Goal: Information Seeking & Learning: Understand process/instructions

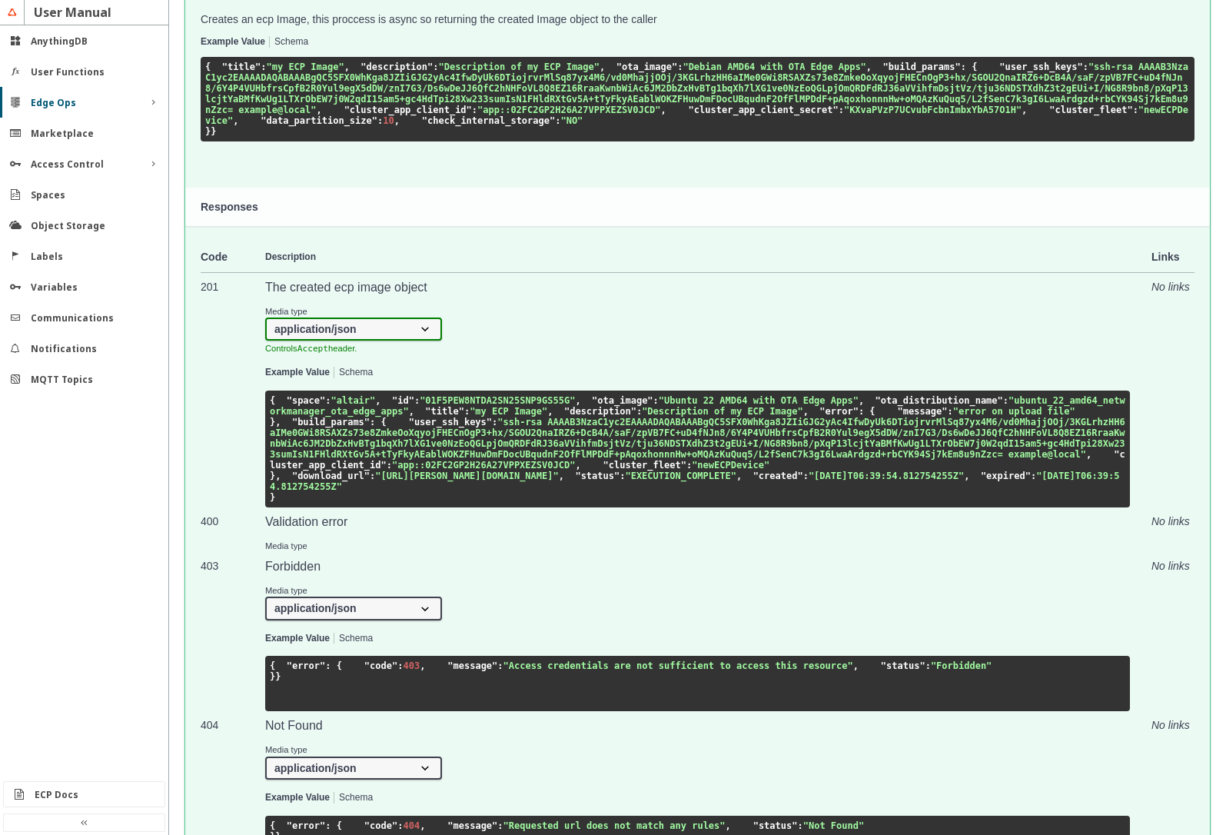
scroll to position [785, 0]
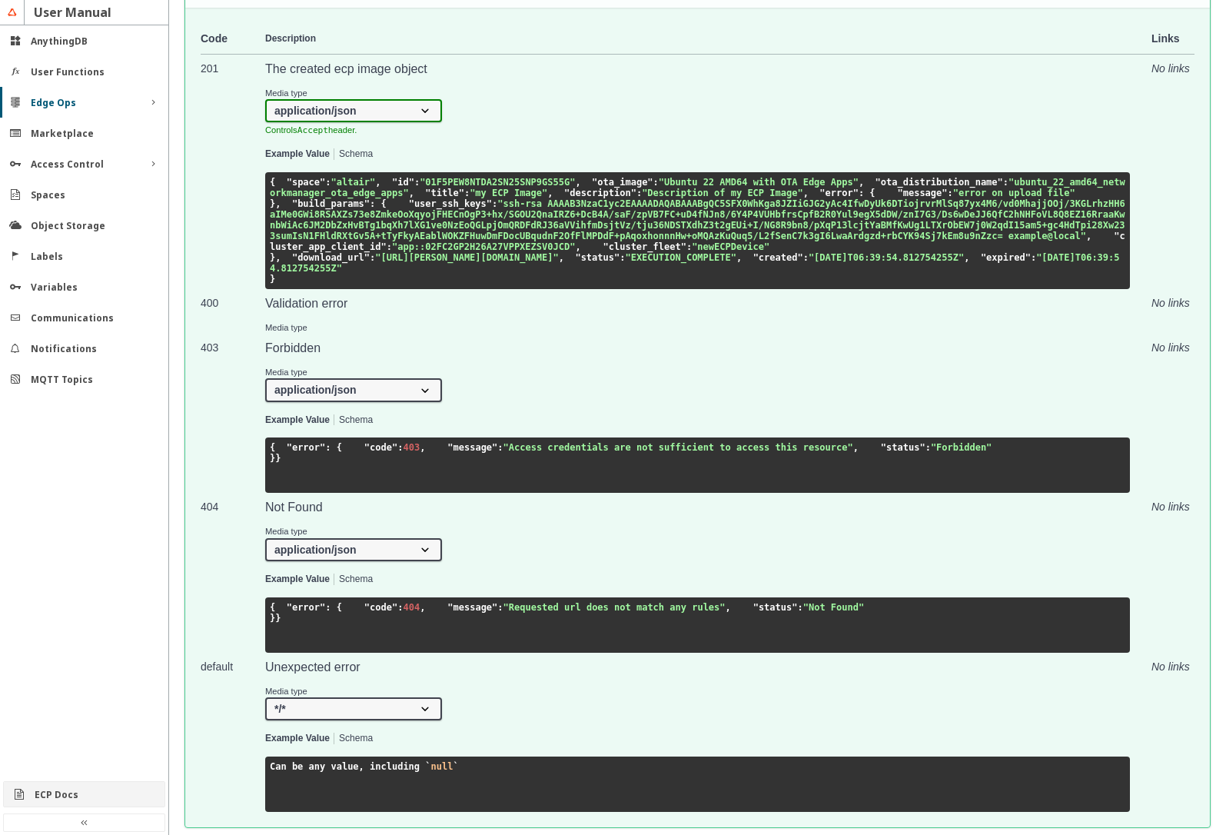
click at [80, 794] on div "ECP Docs" at bounding box center [90, 794] width 111 height 13
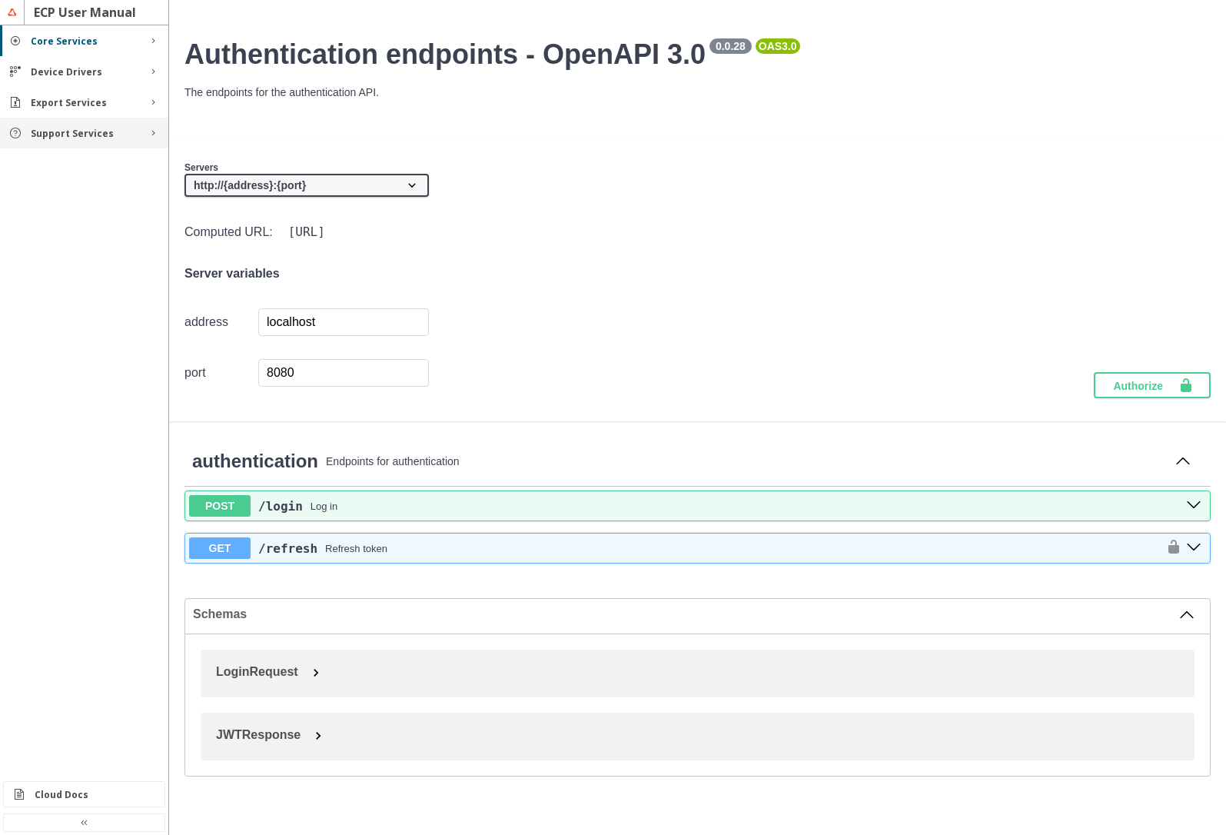
click at [0, 0] on slot "Support Services" at bounding box center [0, 0] width 0 height 0
click at [80, 261] on div "Rules" at bounding box center [90, 260] width 101 height 13
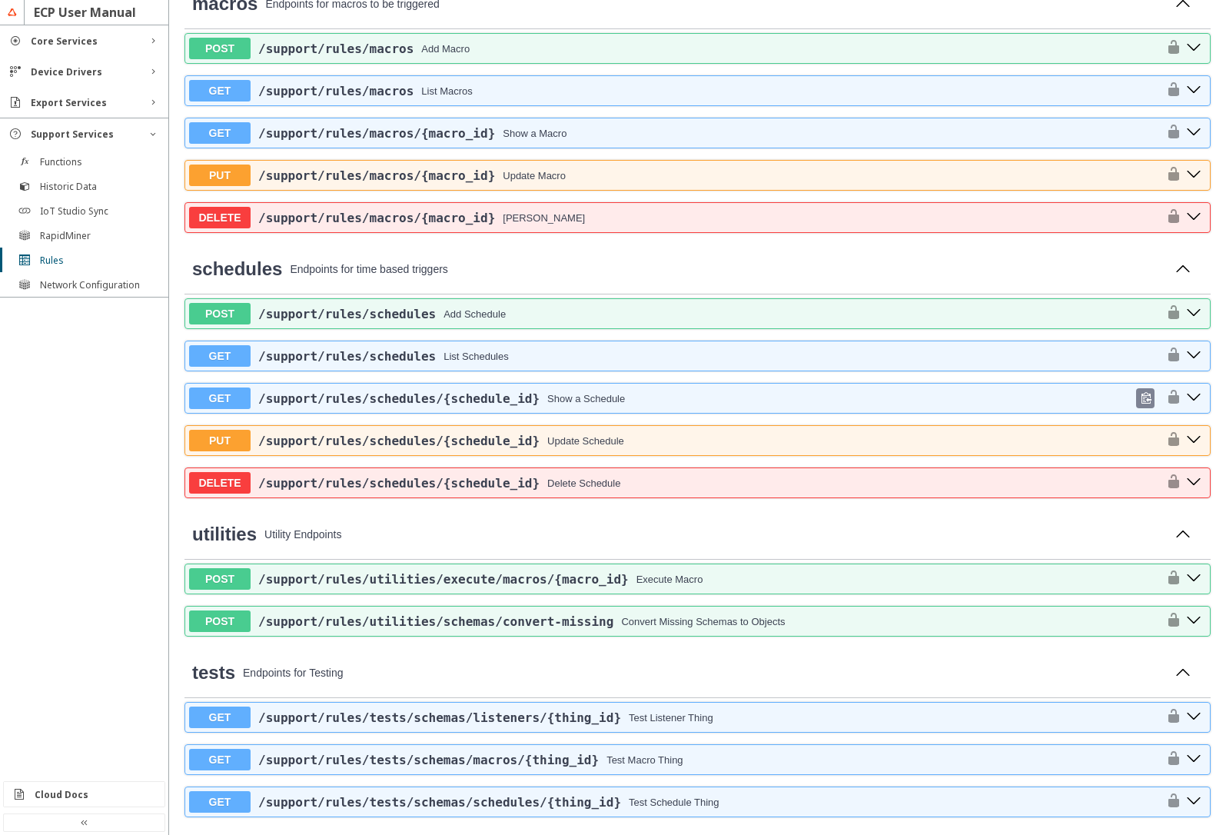
scroll to position [1014, 0]
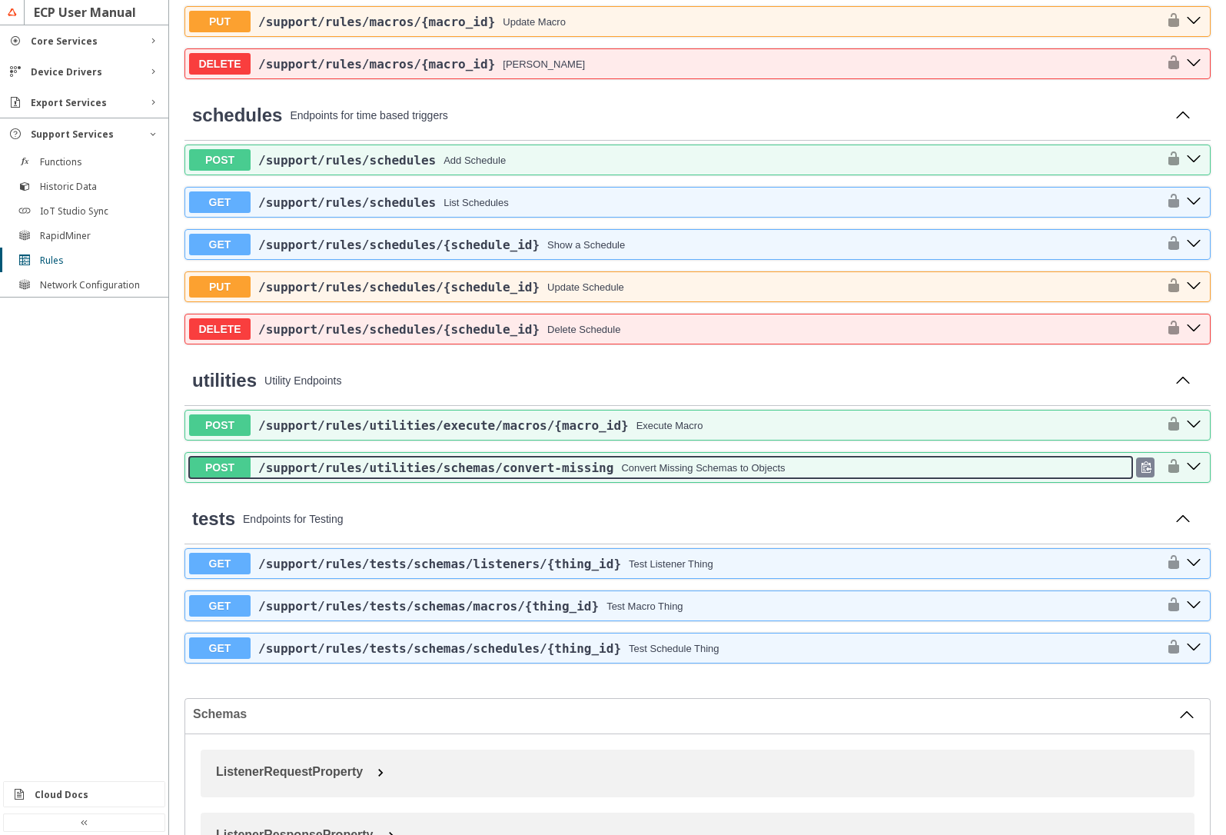
drag, startPoint x: 617, startPoint y: 468, endPoint x: 527, endPoint y: 470, distance: 89.9
click at [527, 470] on div "/support /rules /utilities /schemas /convert-missing Convert Missing Schemas to…" at bounding box center [691, 467] width 881 height 15
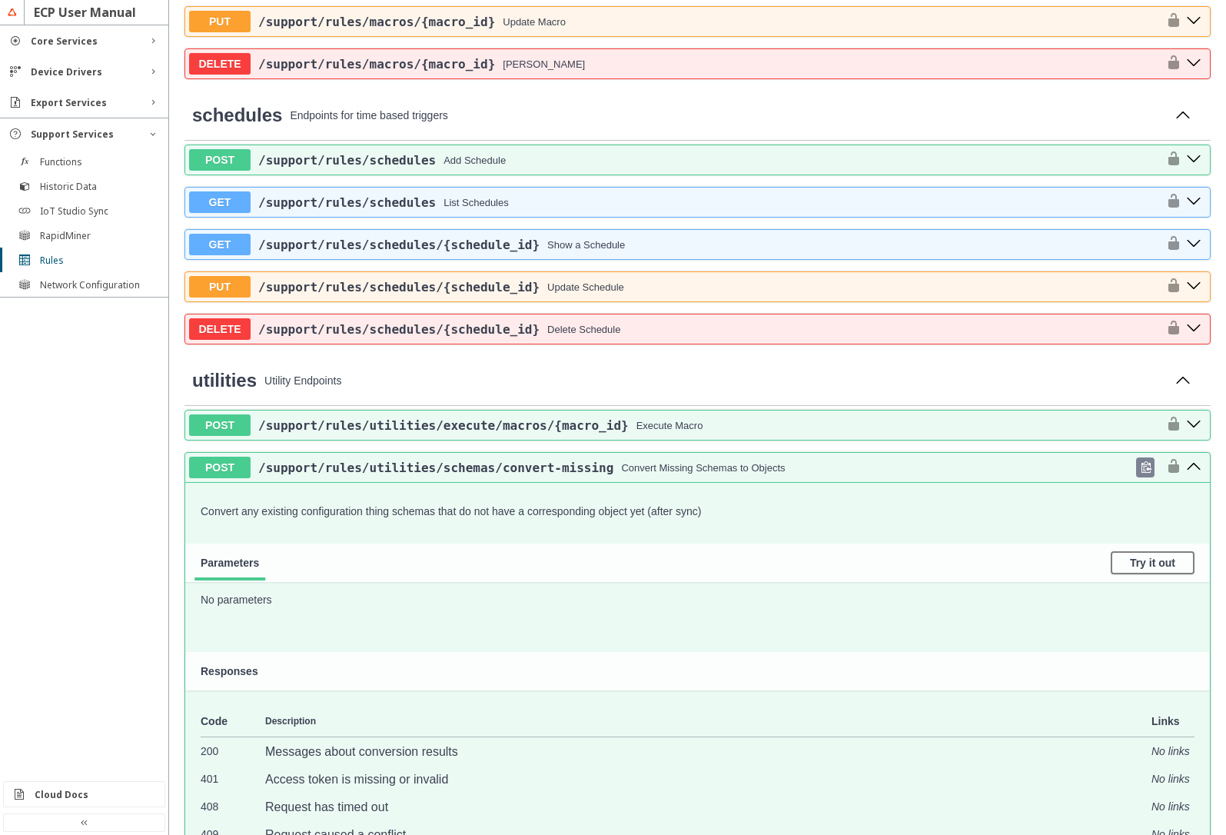
drag, startPoint x: 257, startPoint y: 470, endPoint x: 350, endPoint y: 475, distance: 92.3
click at [385, 470] on span "/support /rules /utilities /schemas /convert-missing" at bounding box center [435, 467] width 355 height 15
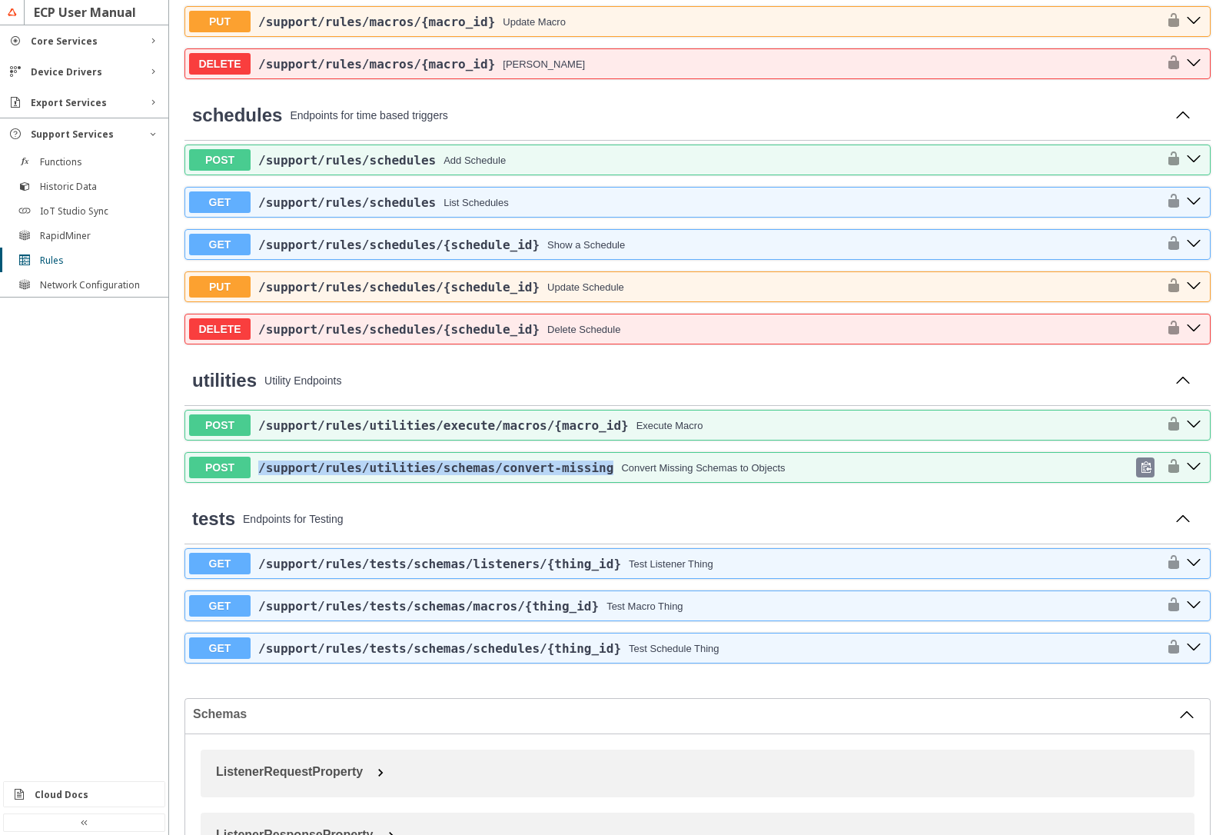
drag, startPoint x: 257, startPoint y: 452, endPoint x: 605, endPoint y: 476, distance: 349.0
click at [605, 476] on div "POST /support /rules /utilities /schemas /convert-missing Convert Missing Schem…" at bounding box center [697, 467] width 1024 height 29
copy span "/support /rules /utilities /schemas /convert-missing"
